Goal: Transaction & Acquisition: Book appointment/travel/reservation

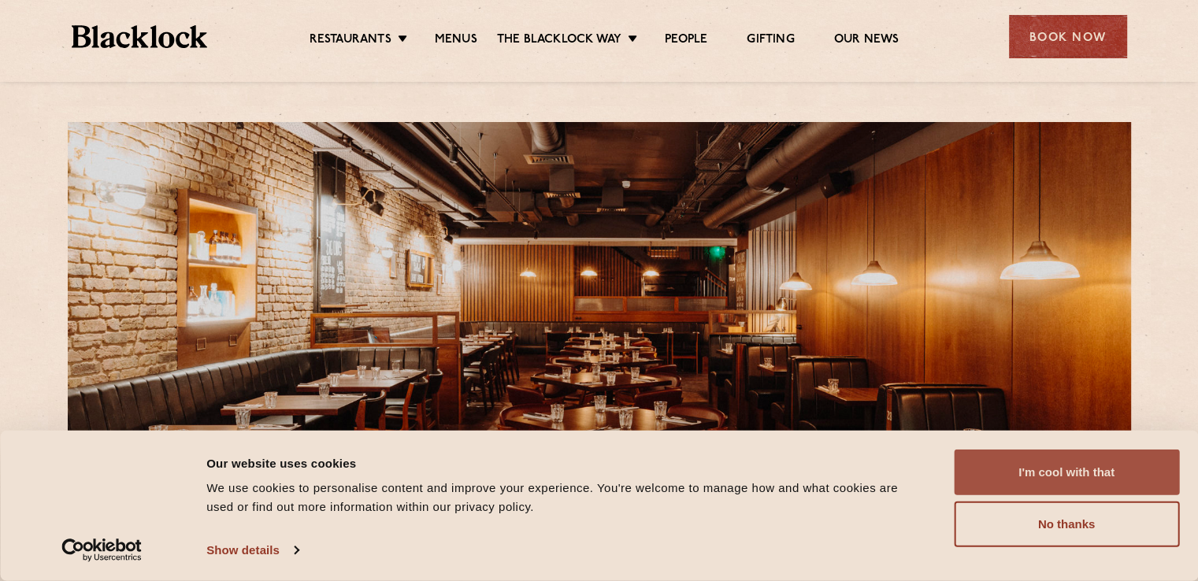
click at [1076, 481] on button "I'm cool with that" at bounding box center [1066, 473] width 225 height 46
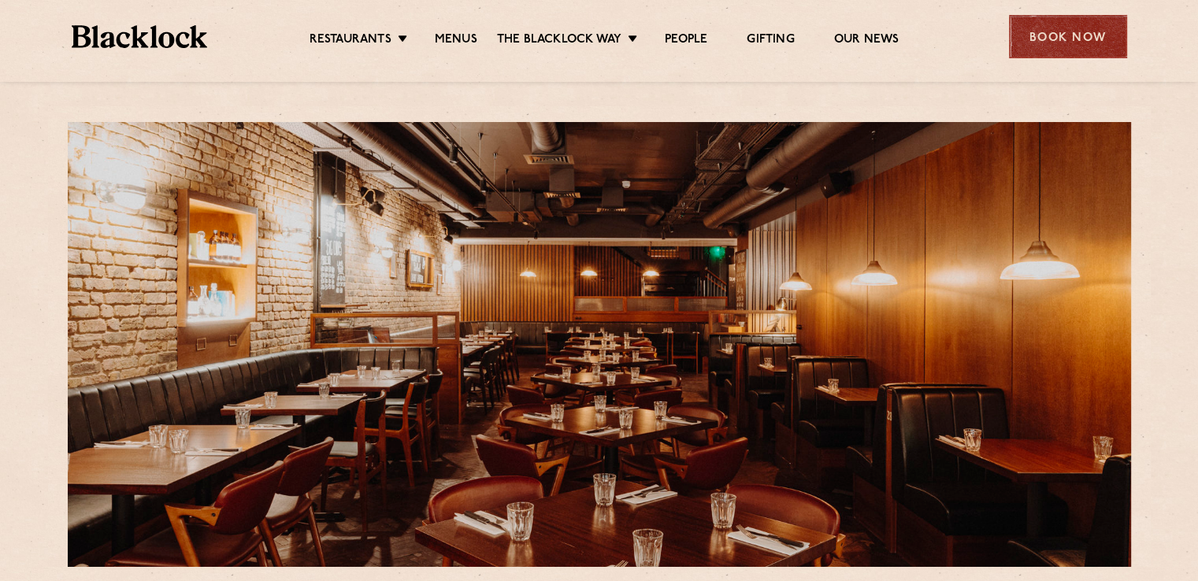
click at [1058, 32] on div "Book Now" at bounding box center [1068, 36] width 118 height 43
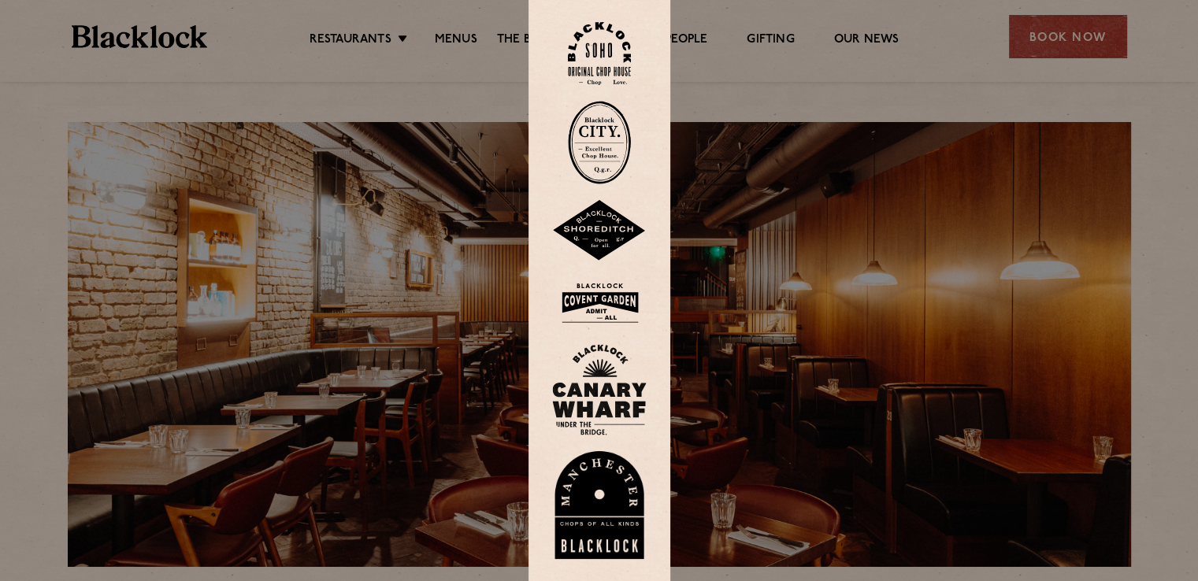
click at [614, 309] on img at bounding box center [599, 302] width 94 height 51
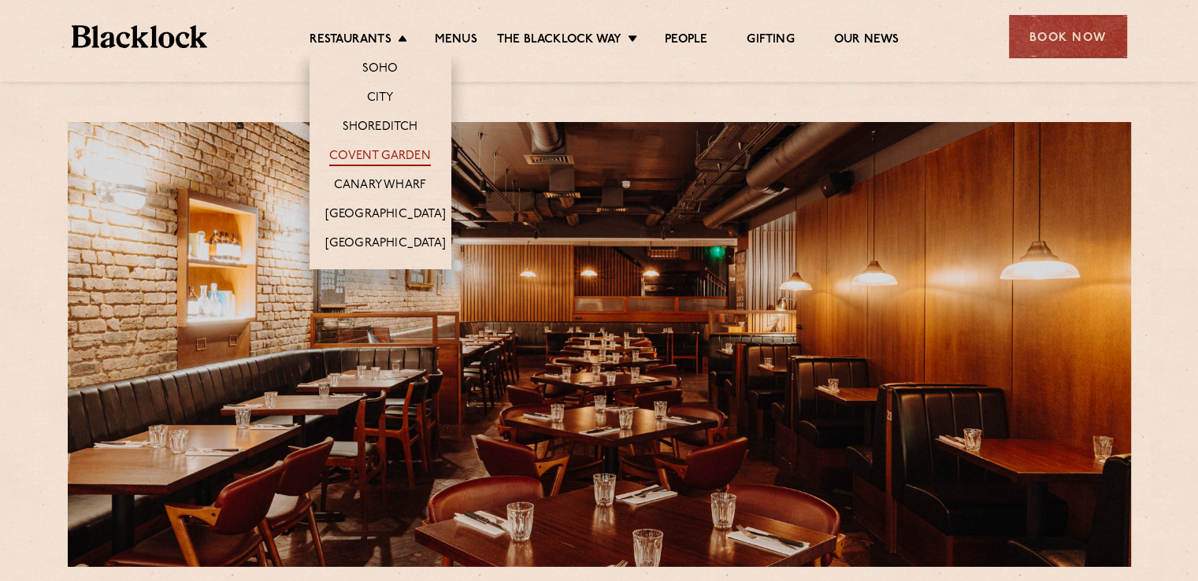
click at [390, 150] on link "Covent Garden" at bounding box center [380, 157] width 102 height 17
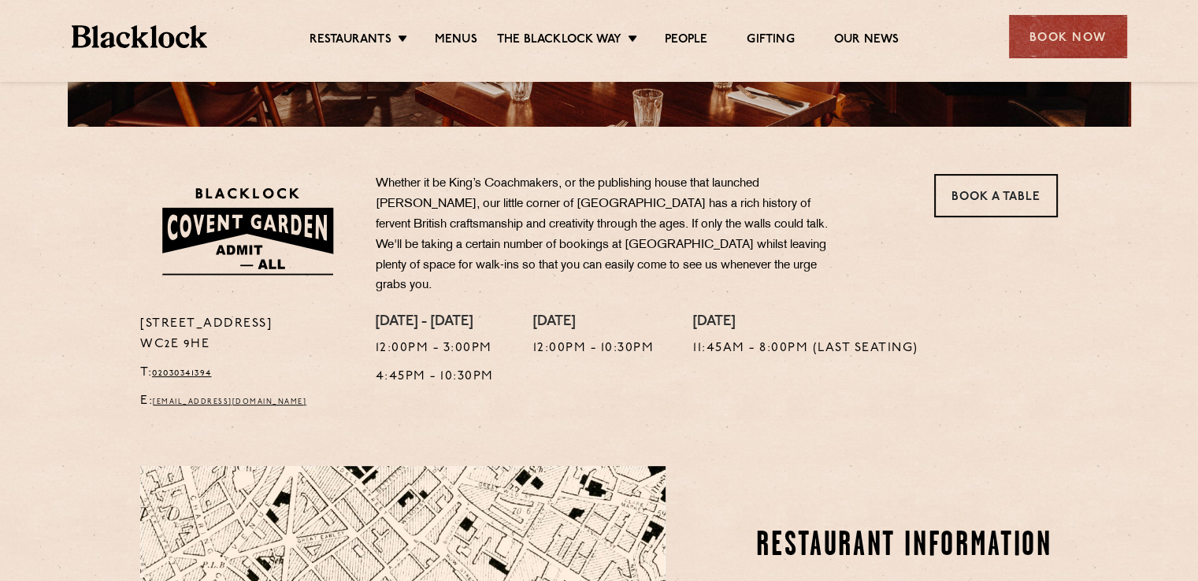
scroll to position [472, 0]
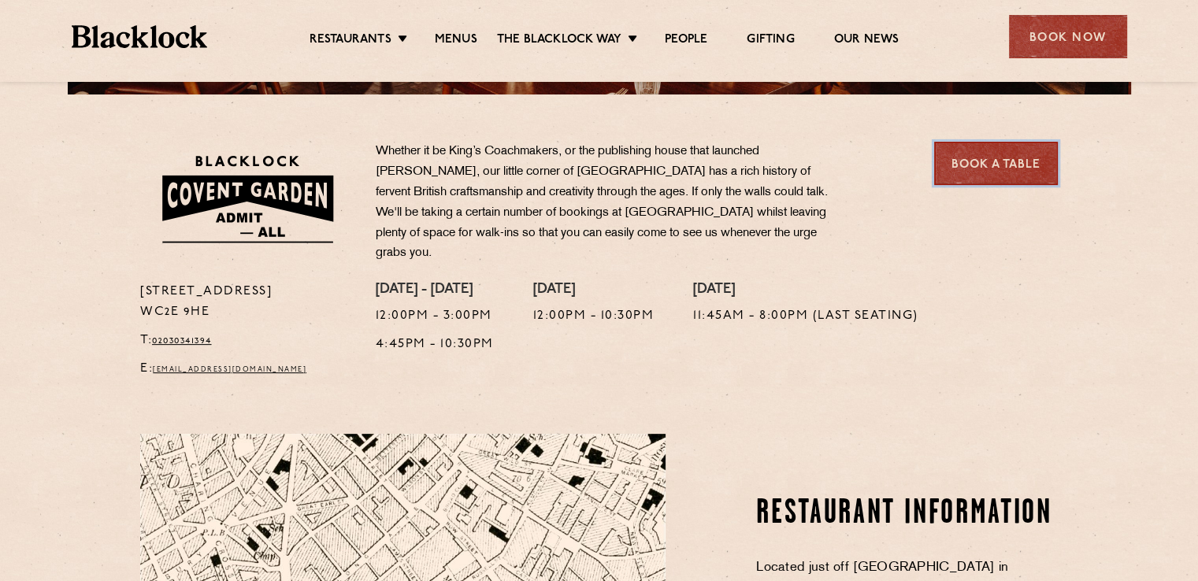
click at [1016, 171] on link "Book a Table" at bounding box center [996, 163] width 124 height 43
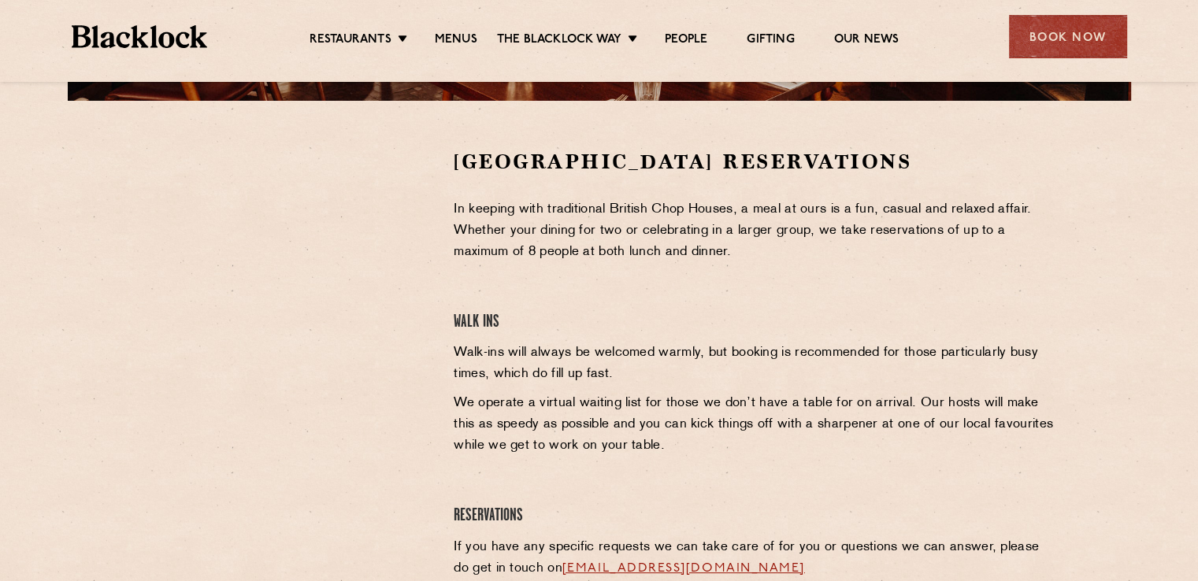
scroll to position [472, 0]
